Goal: Task Accomplishment & Management: Manage account settings

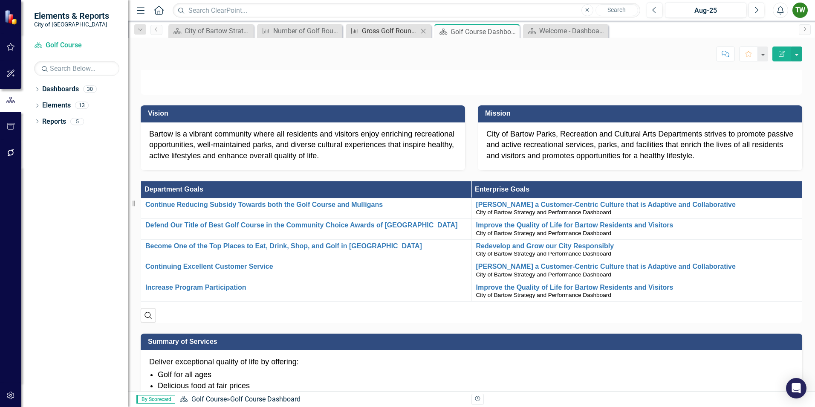
scroll to position [439, 0]
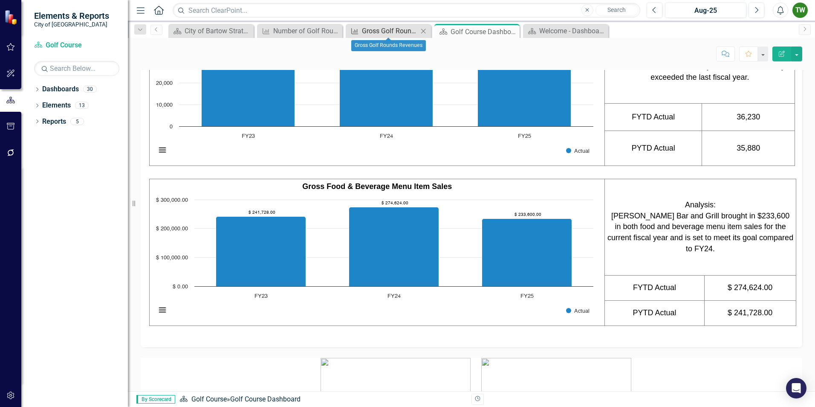
click at [394, 30] on div "Gross Golf Rounds Revenues" at bounding box center [390, 31] width 56 height 11
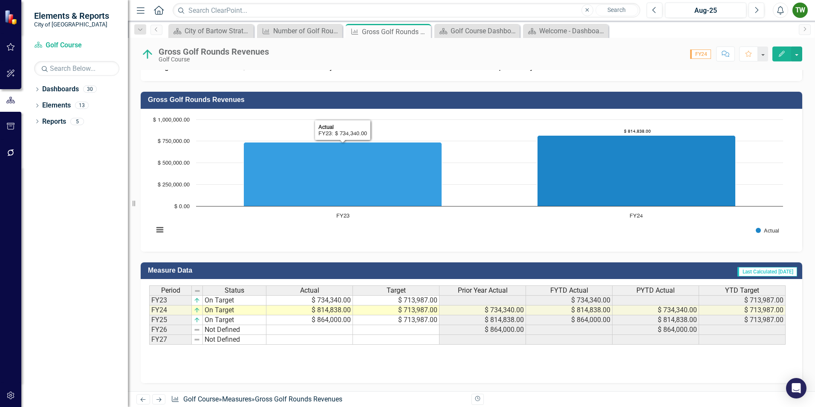
scroll to position [243, 0]
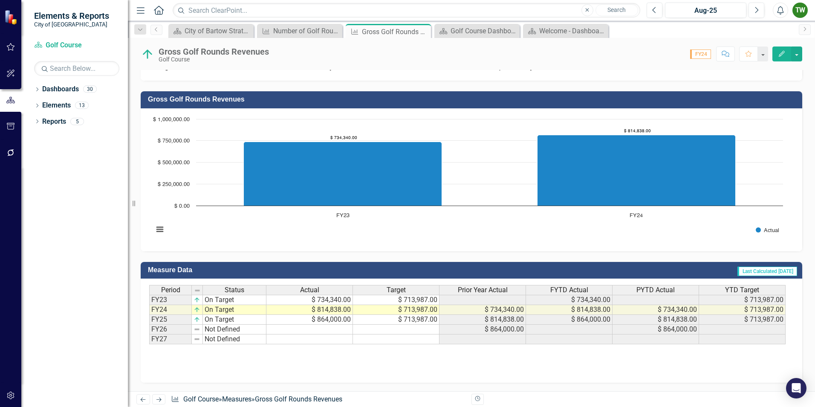
click at [781, 54] on icon "button" at bounding box center [782, 54] width 6 height 6
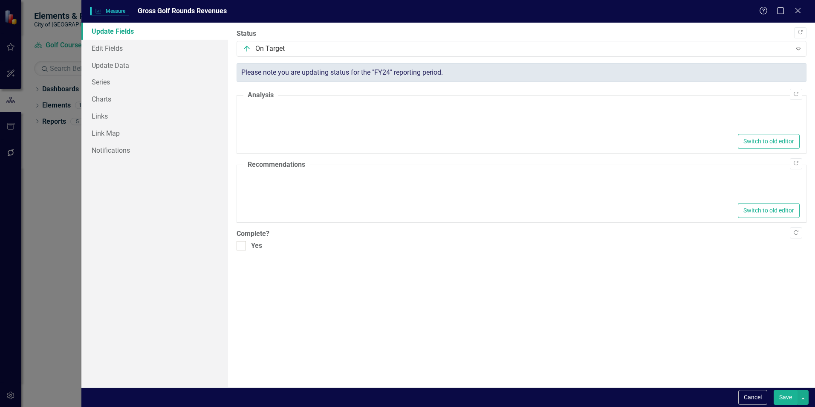
type textarea "<p>The golf revenues are $864,000 for the current fiscal year to date which sho…"
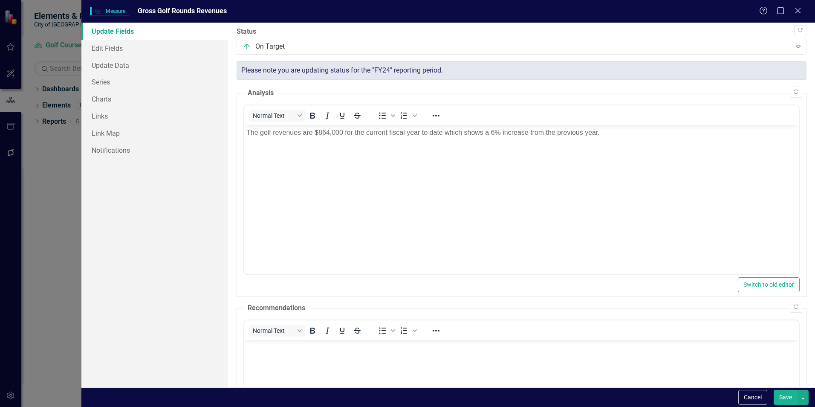
scroll to position [0, 0]
click at [114, 48] on link "Edit Fields" at bounding box center [154, 48] width 147 height 17
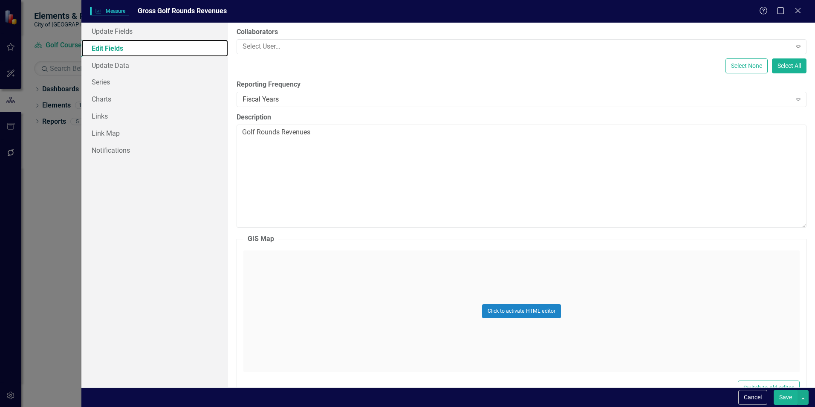
scroll to position [119, 0]
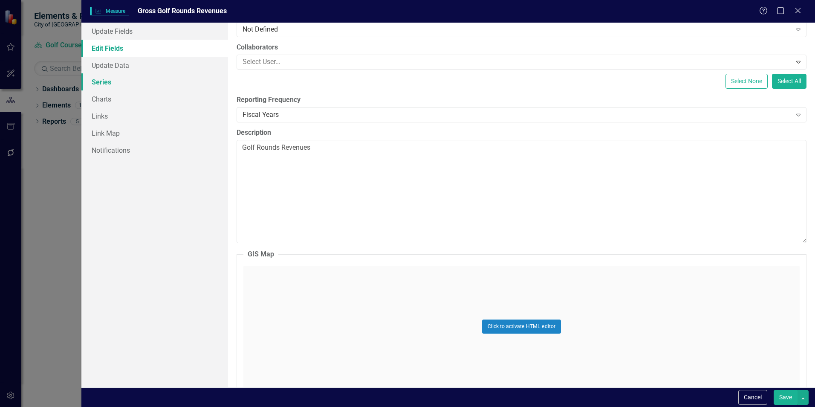
click at [103, 82] on link "Series" at bounding box center [154, 81] width 147 height 17
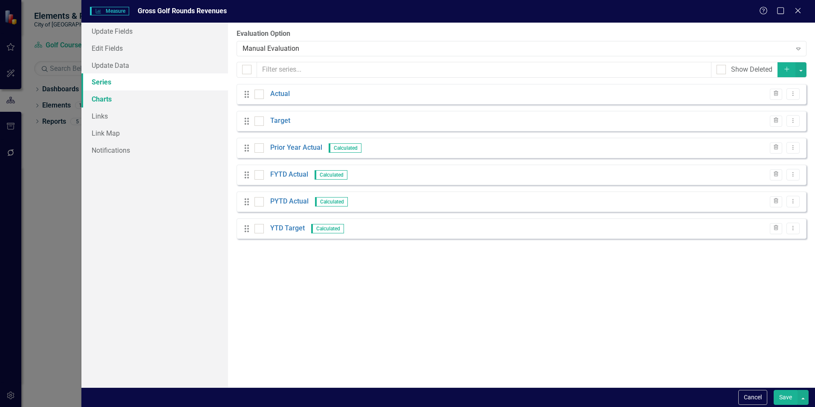
click at [103, 98] on link "Charts" at bounding box center [154, 98] width 147 height 17
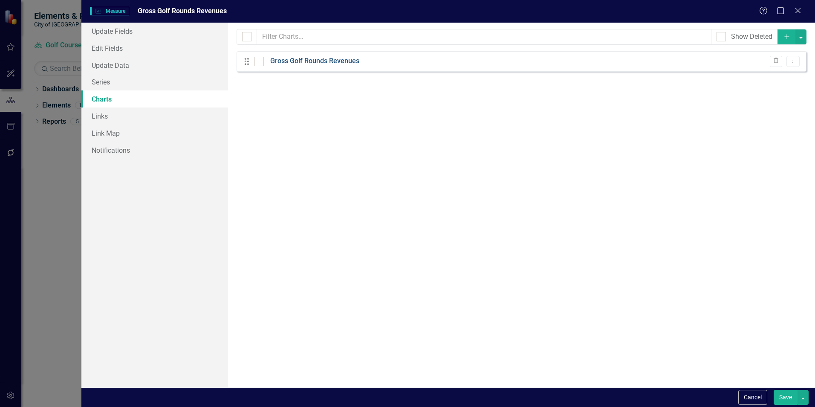
click at [323, 60] on link "Gross Golf Rounds Revenues" at bounding box center [314, 61] width 89 height 10
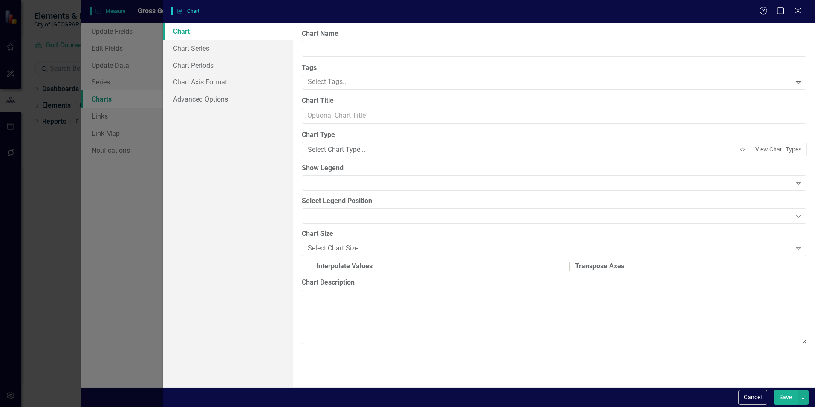
type input "Gross Golf Rounds Revenues"
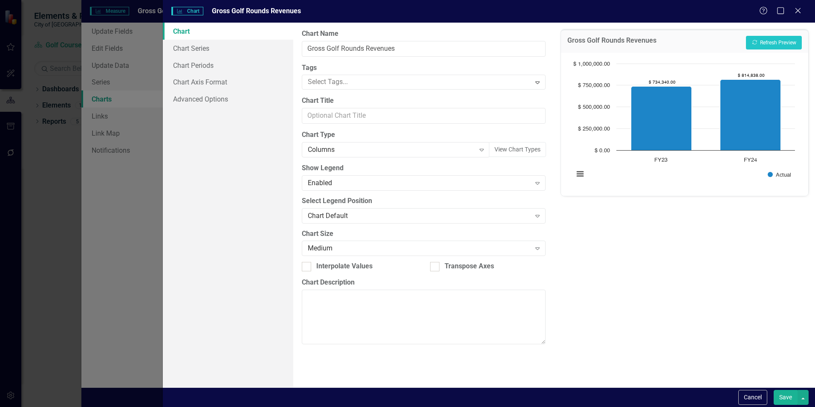
click at [132, 185] on div "Charts Chart Gross Golf Rounds Revenues Help Maximize Close Chart Chart Series …" at bounding box center [407, 203] width 815 height 407
click at [799, 9] on icon "Close" at bounding box center [798, 10] width 11 height 8
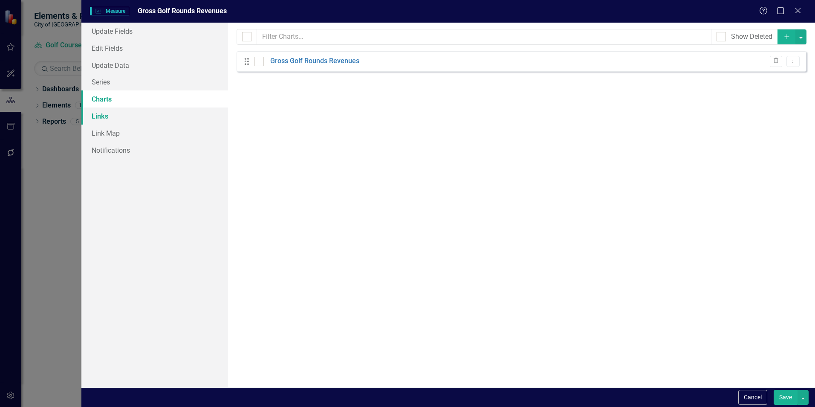
click at [102, 116] on link "Links" at bounding box center [154, 115] width 147 height 17
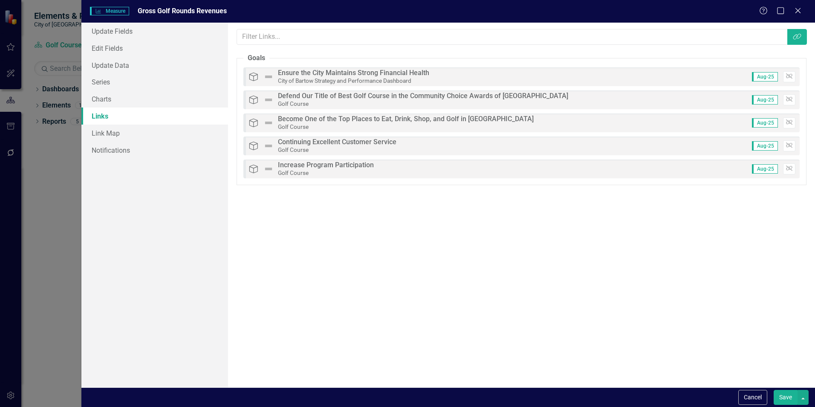
click at [118, 10] on span "Measure Measure" at bounding box center [109, 11] width 39 height 9
click at [110, 131] on link "Link Map" at bounding box center [154, 132] width 147 height 17
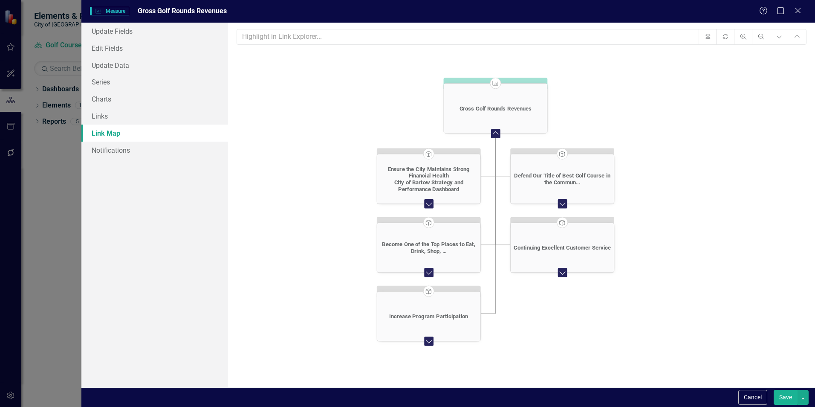
click at [429, 271] on icon "Expand Chart" at bounding box center [428, 272] width 9 height 7
click at [428, 273] on icon at bounding box center [429, 272] width 6 height 3
click at [429, 292] on icon "Goal" at bounding box center [428, 291] width 7 height 6
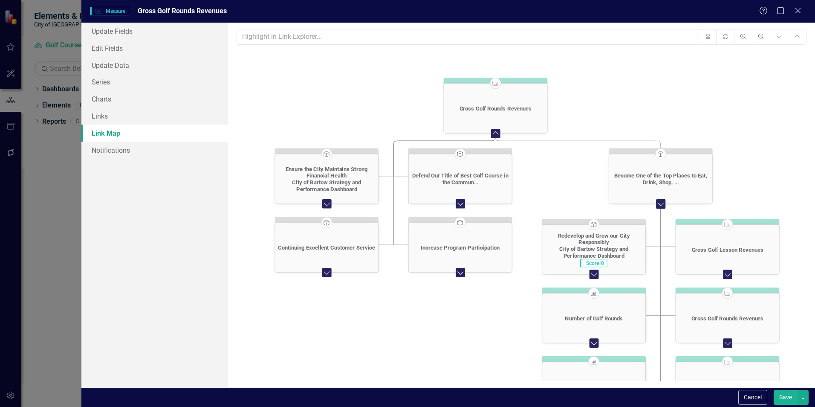
drag, startPoint x: 795, startPoint y: 9, endPoint x: 746, endPoint y: 118, distance: 119.0
click at [795, 9] on icon "Close" at bounding box center [798, 10] width 9 height 7
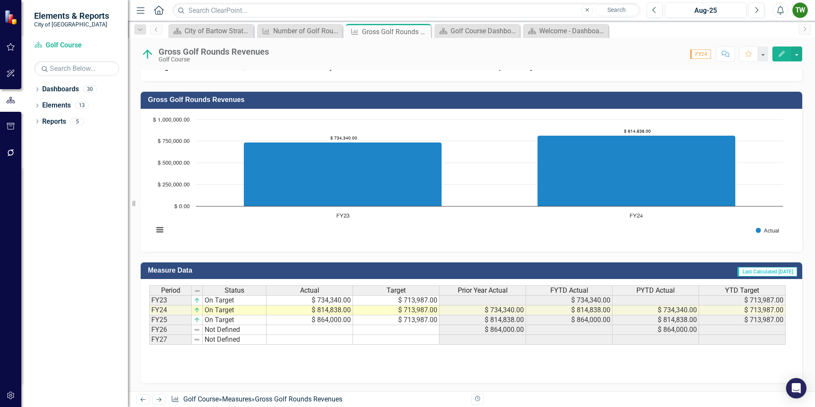
scroll to position [243, 0]
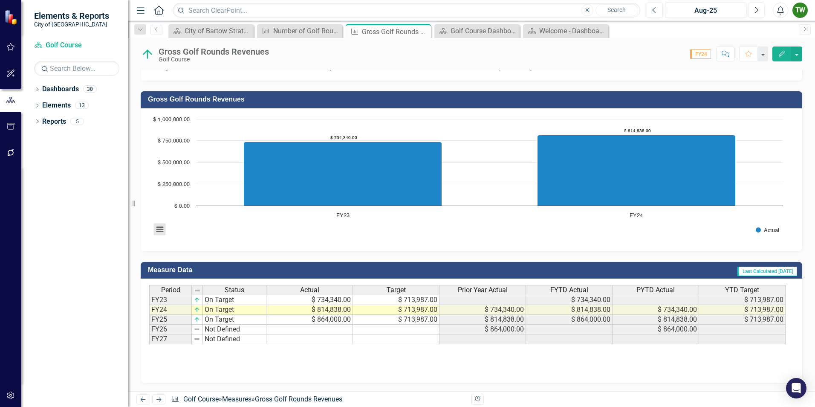
click at [159, 228] on button "View chart menu, Chart" at bounding box center [160, 229] width 12 height 12
click at [290, 234] on rect "Interactive chart" at bounding box center [468, 179] width 638 height 128
